Goal: Information Seeking & Learning: Learn about a topic

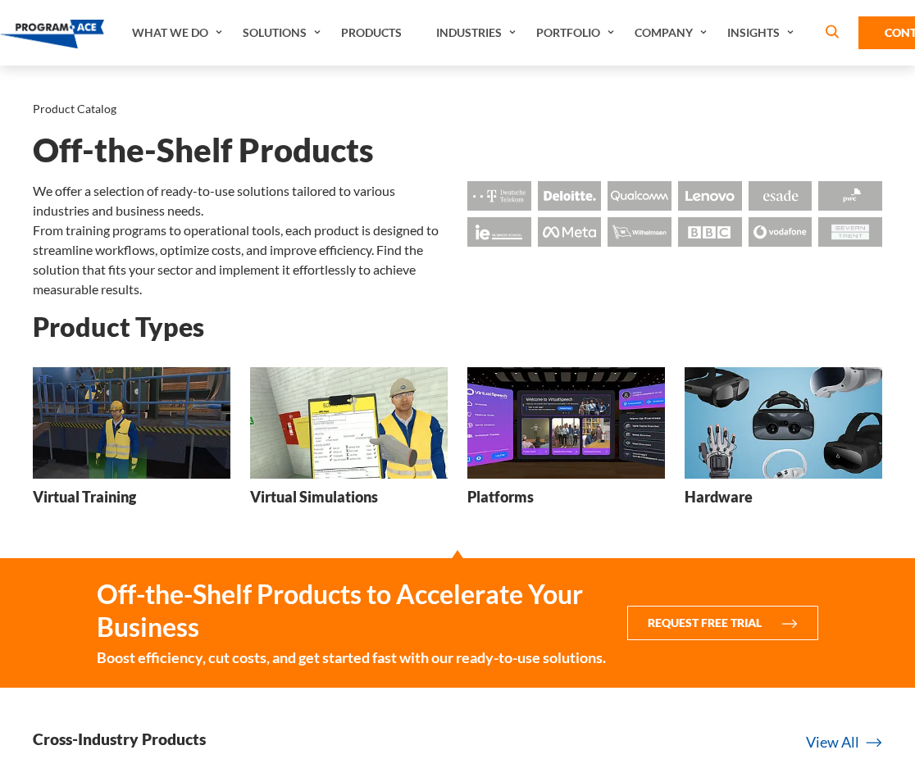
click at [783, 470] on img at bounding box center [783, 422] width 198 height 111
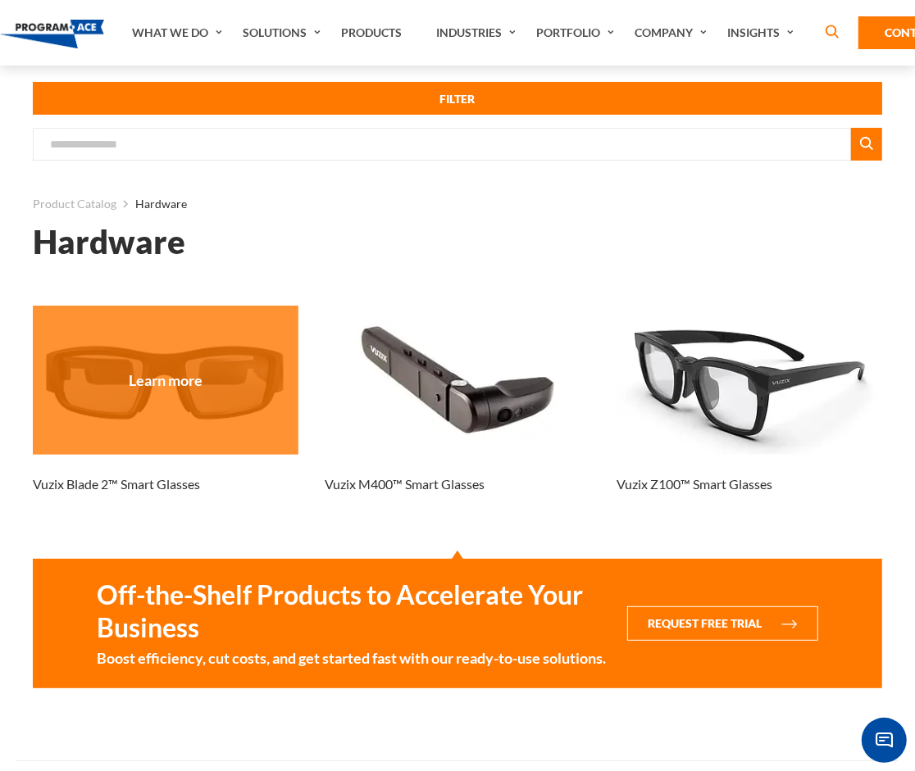
click at [178, 424] on div at bounding box center [166, 380] width 266 height 149
